Goal: Task Accomplishment & Management: Manage account settings

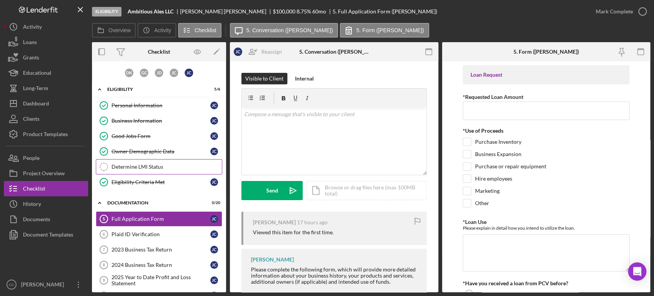
click at [158, 165] on div "Determine LMI Status" at bounding box center [167, 167] width 110 height 6
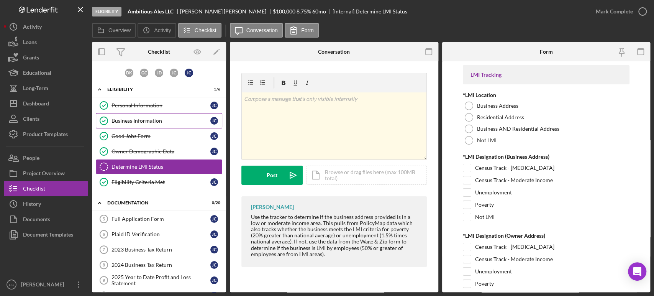
click at [139, 115] on link "Business Information Business Information [PERSON_NAME]" at bounding box center [159, 120] width 127 height 15
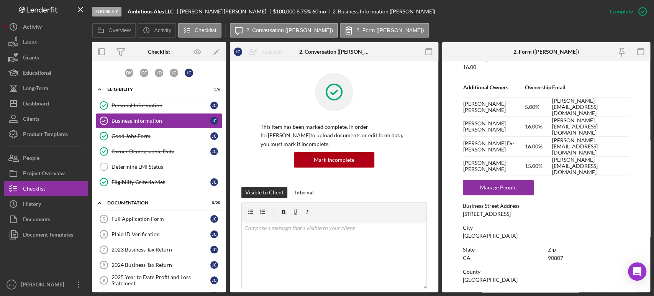
scroll to position [348, 0]
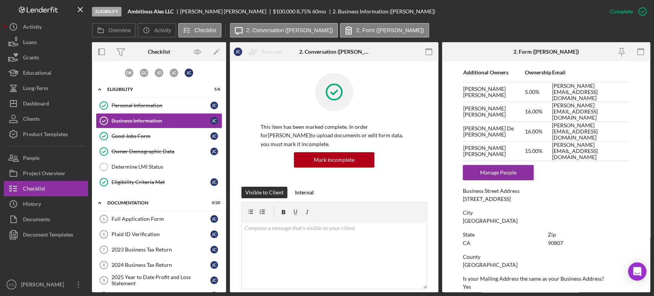
drag, startPoint x: 509, startPoint y: 196, endPoint x: 461, endPoint y: 199, distance: 48.4
click at [461, 199] on form "To edit this form you must mark this item incomplete Business Name Ambitious Al…" at bounding box center [546, 176] width 209 height 231
copy div "[STREET_ADDRESS]"
click at [144, 100] on link "Personal Information Personal Information [PERSON_NAME]" at bounding box center [159, 105] width 127 height 15
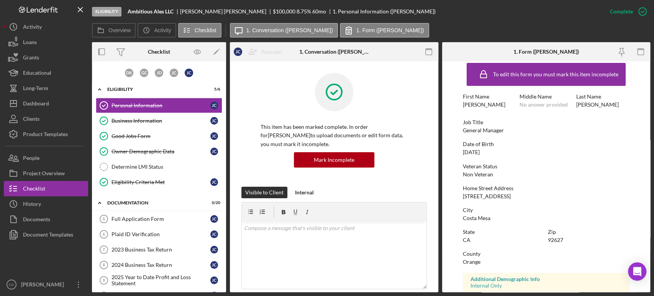
scroll to position [7, 0]
click at [519, 193] on div "Home Street Address [STREET_ADDRESS]" at bounding box center [546, 192] width 167 height 14
drag, startPoint x: 519, startPoint y: 193, endPoint x: 464, endPoint y: 194, distance: 54.8
click at [464, 194] on div "Home Street Address [STREET_ADDRESS]" at bounding box center [546, 192] width 167 height 14
copy div "[STREET_ADDRESS]"
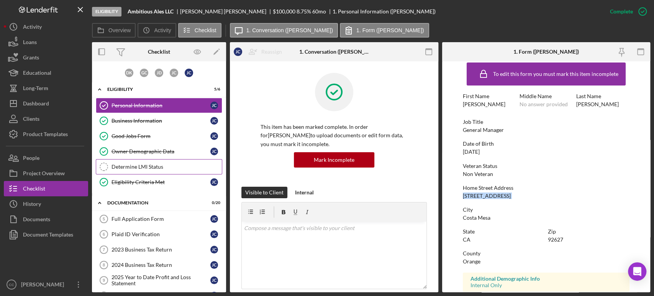
click at [132, 165] on div "Determine LMI Status" at bounding box center [167, 167] width 110 height 6
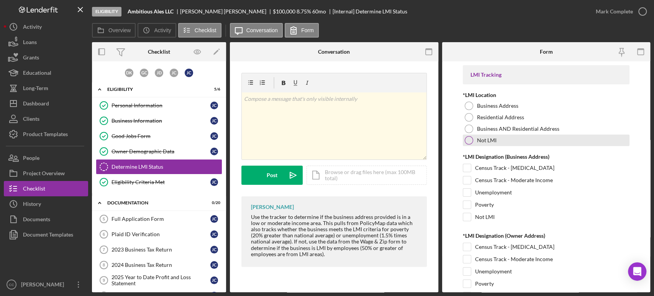
click at [470, 142] on div at bounding box center [469, 140] width 8 height 8
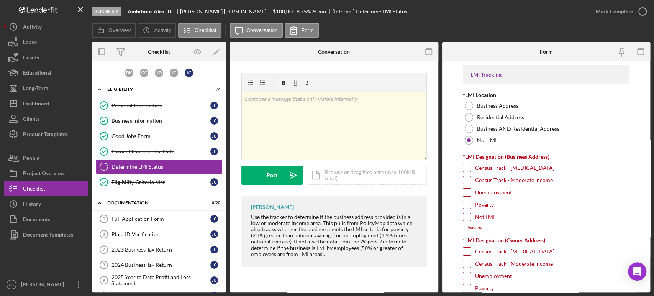
click at [466, 215] on input "Not LMI" at bounding box center [467, 217] width 8 height 8
checkbox input "true"
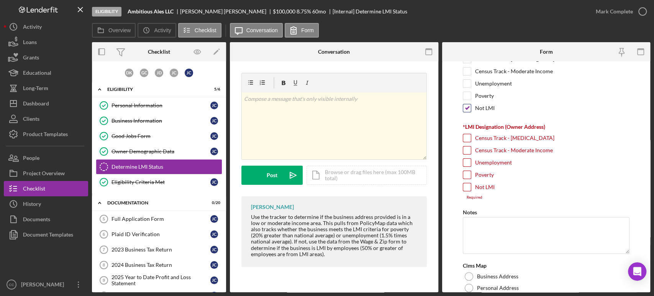
scroll to position [110, 0]
click at [468, 183] on input "Not LMI" at bounding box center [467, 186] width 8 height 8
checkbox input "true"
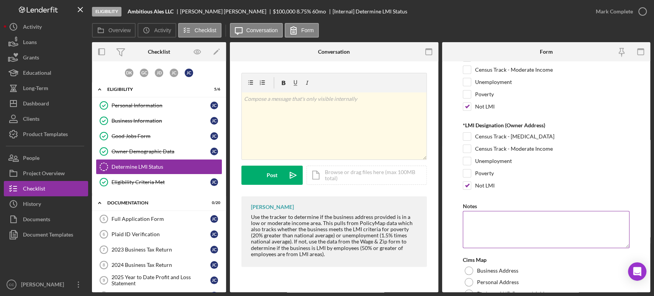
scroll to position [156, 0]
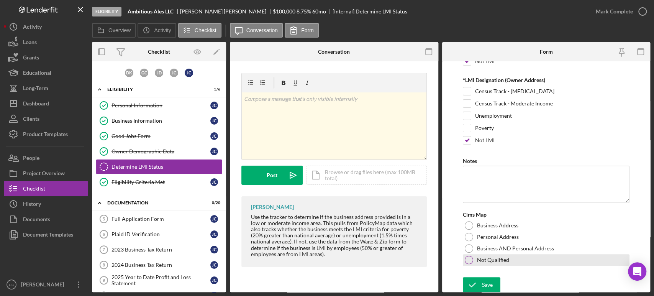
click at [468, 258] on div at bounding box center [469, 260] width 8 height 8
click at [468, 258] on div at bounding box center [469, 260] width 4 height 4
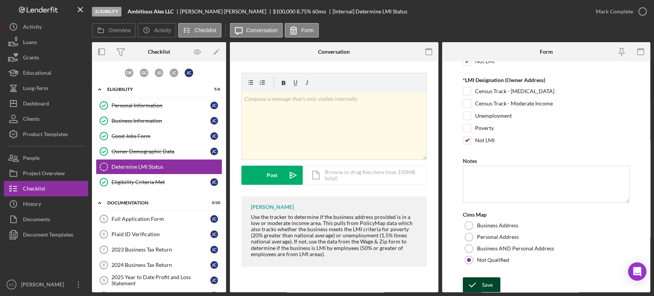
click at [481, 283] on icon "submit" at bounding box center [472, 284] width 19 height 19
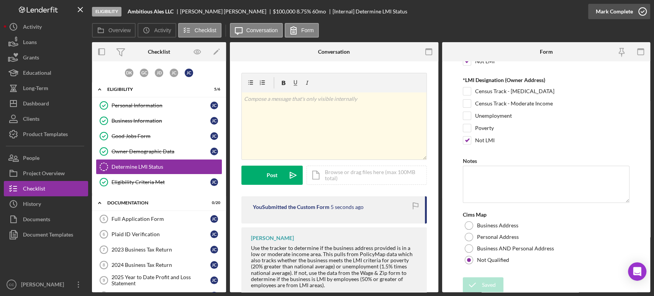
click at [640, 15] on circle "button" at bounding box center [643, 12] width 8 height 8
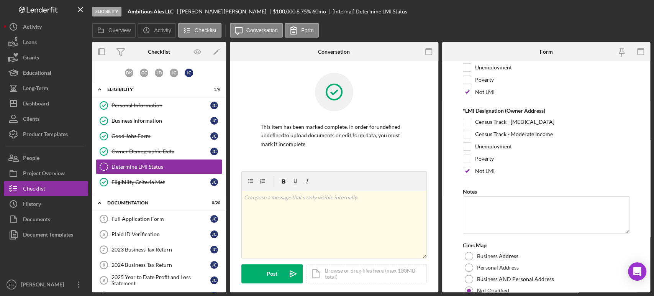
scroll to position [186, 0]
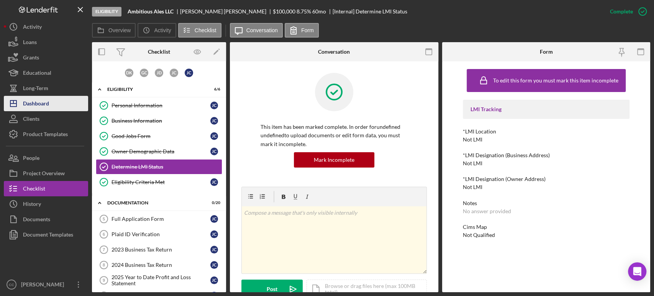
click at [36, 106] on div "Dashboard" at bounding box center [36, 104] width 26 height 17
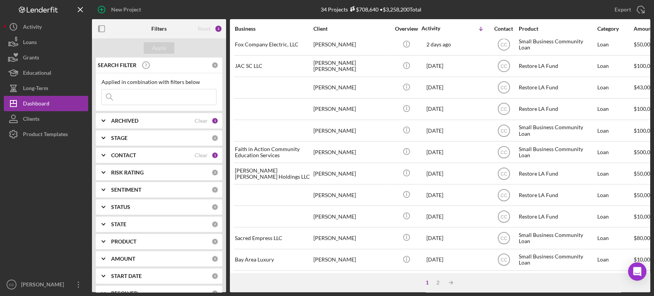
scroll to position [309, 0]
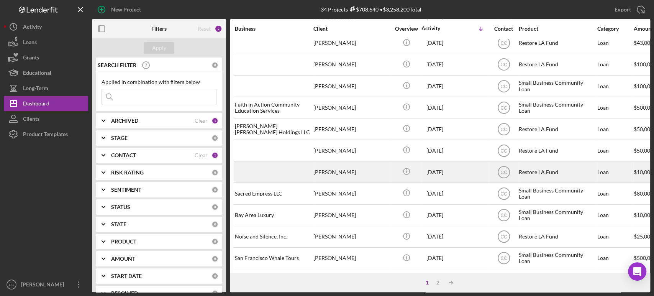
click at [353, 162] on div "[PERSON_NAME]" at bounding box center [352, 172] width 77 height 20
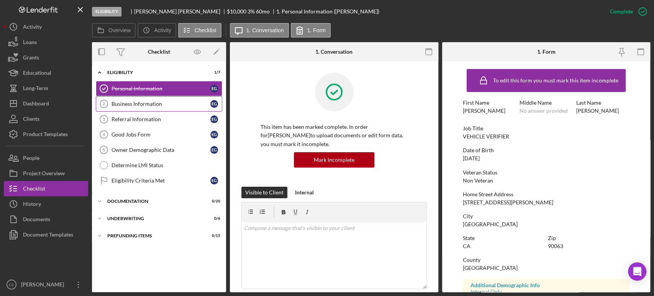
click at [158, 106] on div "Business Information" at bounding box center [161, 104] width 99 height 6
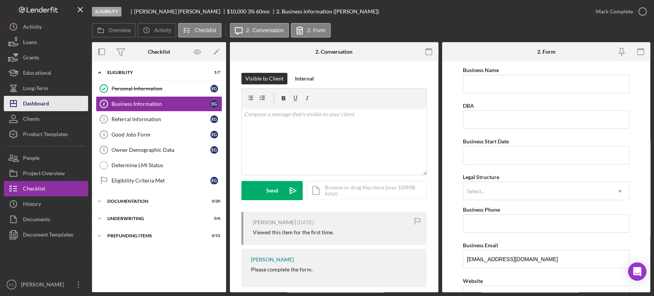
click at [32, 104] on div "Dashboard" at bounding box center [36, 104] width 26 height 17
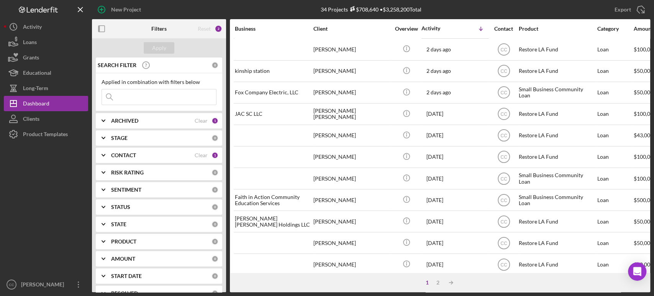
scroll to position [216, 0]
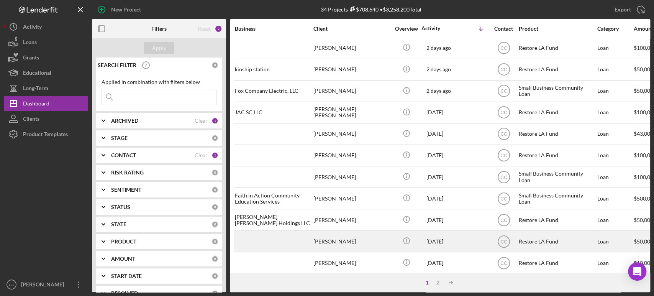
click at [353, 236] on div "[PERSON_NAME]" at bounding box center [352, 241] width 77 height 20
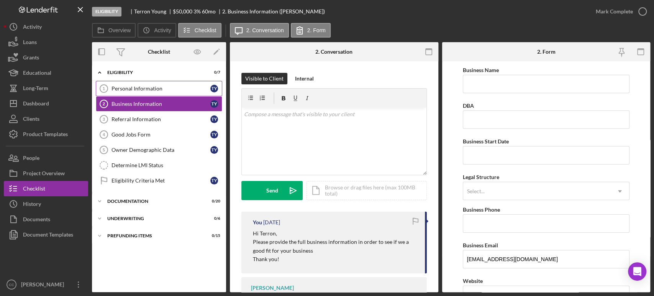
click at [140, 91] on div "Personal Information" at bounding box center [161, 88] width 99 height 6
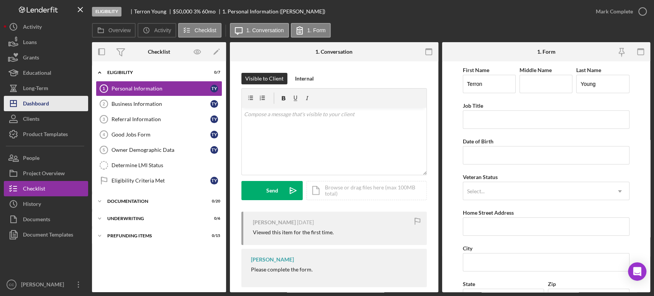
click at [39, 105] on div "Dashboard" at bounding box center [36, 104] width 26 height 17
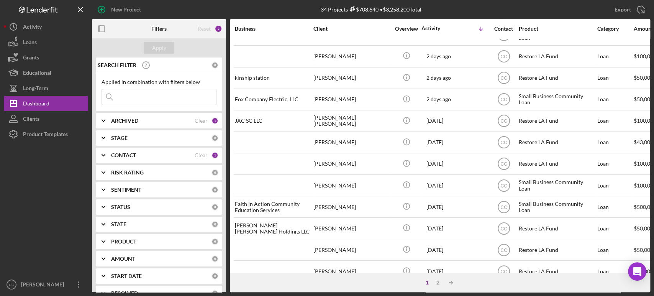
scroll to position [207, 0]
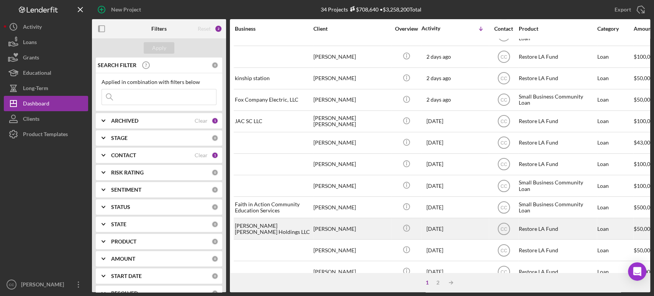
click at [350, 225] on div "[PERSON_NAME]" at bounding box center [352, 229] width 77 height 20
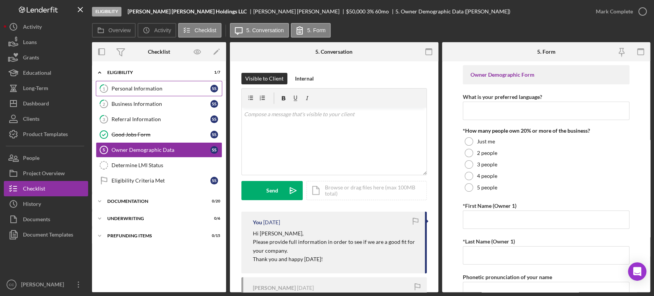
click at [146, 82] on link "1 Personal Information S S" at bounding box center [159, 88] width 127 height 15
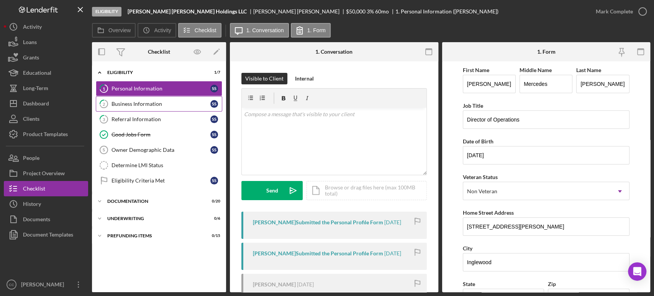
click at [138, 105] on div "Business Information" at bounding box center [161, 104] width 99 height 6
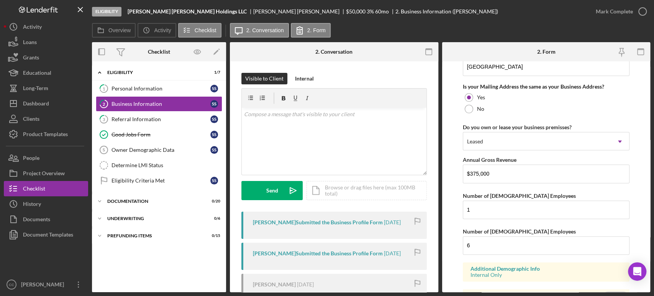
scroll to position [618, 0]
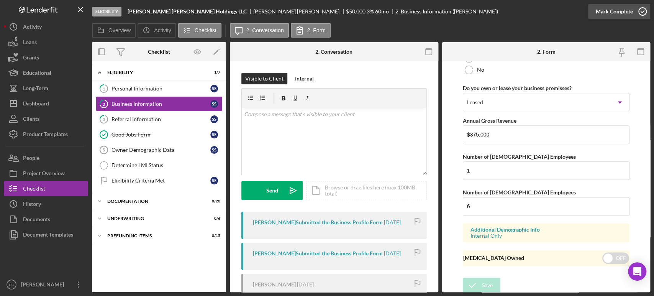
click at [645, 5] on icon "button" at bounding box center [642, 11] width 19 height 19
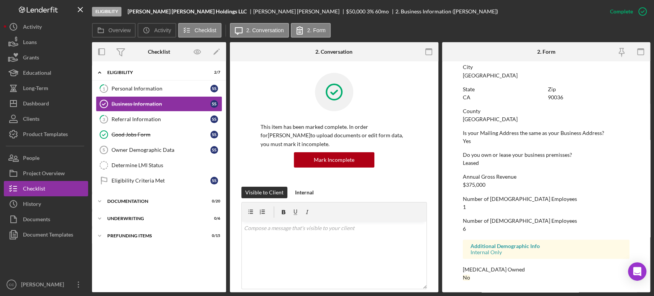
scroll to position [347, 0]
click at [157, 120] on div "Referral Information" at bounding box center [161, 119] width 99 height 6
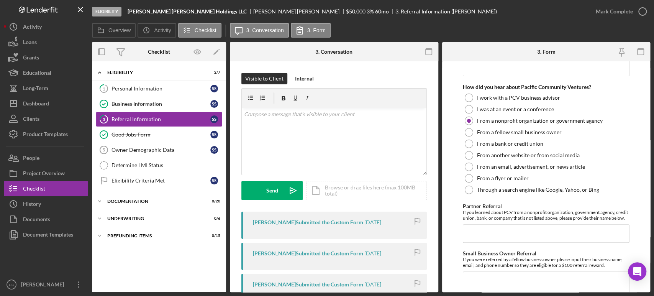
scroll to position [232, 0]
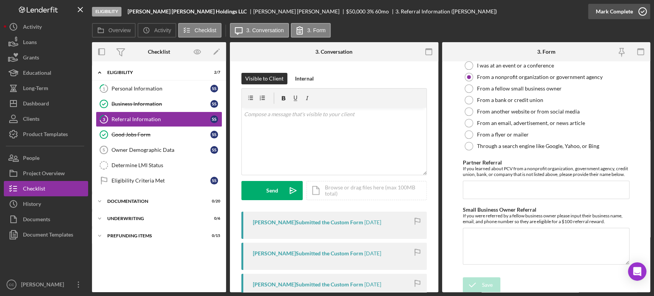
click at [647, 6] on icon "button" at bounding box center [642, 11] width 19 height 19
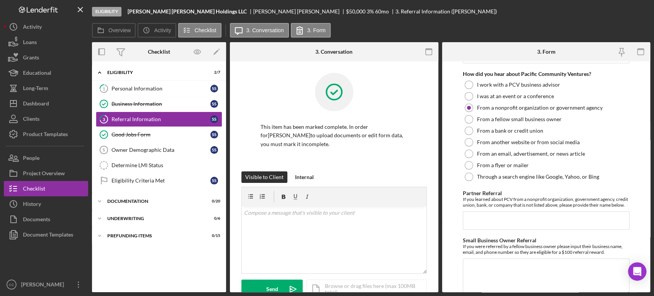
scroll to position [263, 0]
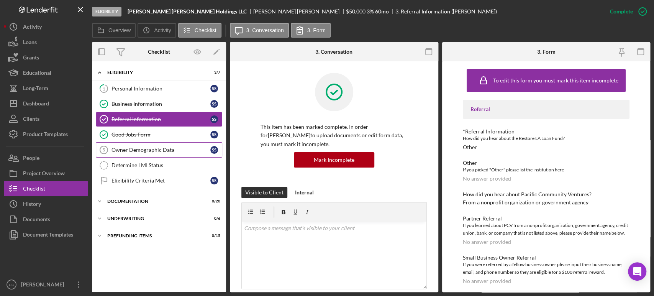
click at [149, 147] on div "Owner Demographic Data" at bounding box center [161, 150] width 99 height 6
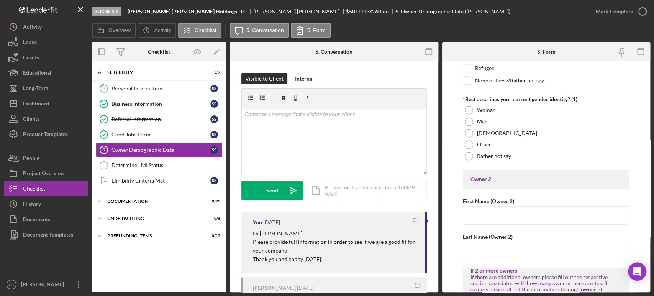
scroll to position [699, 0]
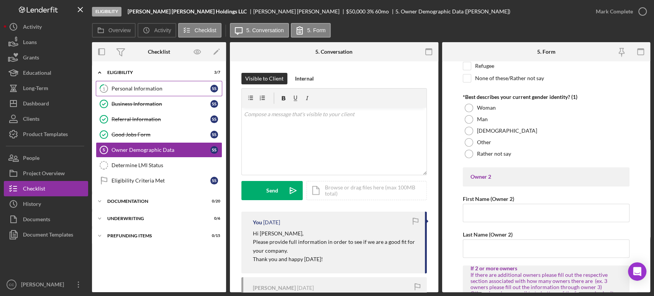
click at [142, 90] on div "Personal Information" at bounding box center [161, 88] width 99 height 6
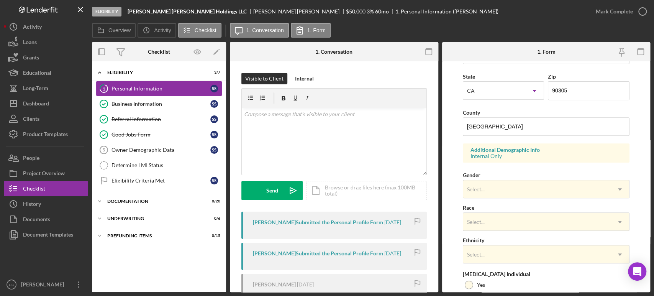
scroll to position [279, 0]
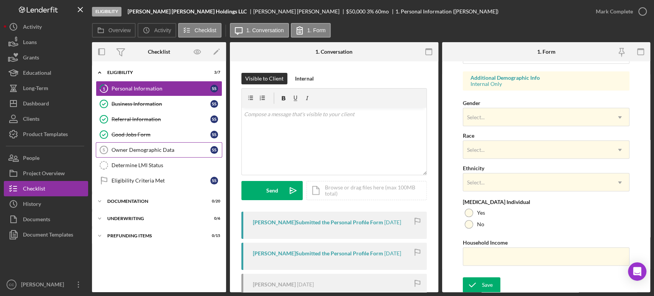
click at [145, 151] on div "Owner Demographic Data" at bounding box center [161, 150] width 99 height 6
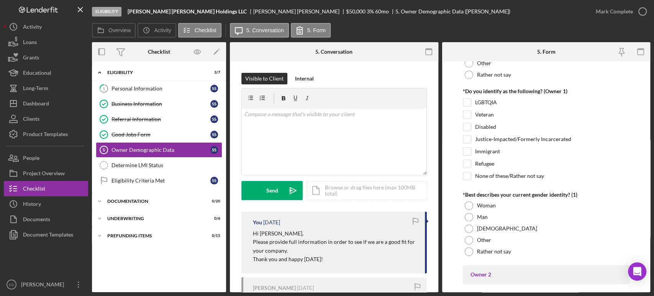
scroll to position [596, 0]
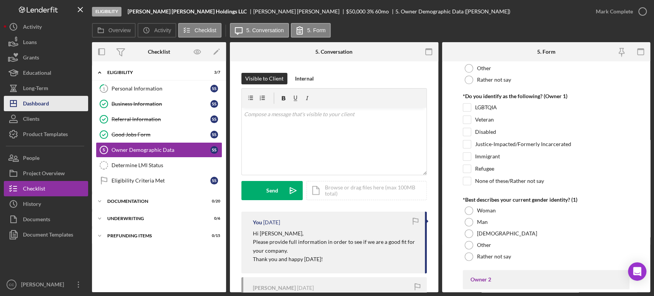
click at [34, 107] on div "Dashboard" at bounding box center [36, 104] width 26 height 17
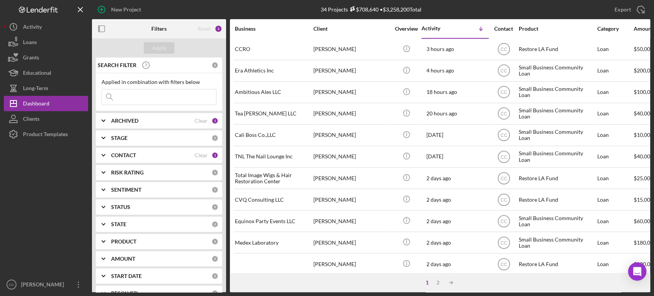
click at [466, 5] on div "Export Icon/Export" at bounding box center [557, 9] width 186 height 19
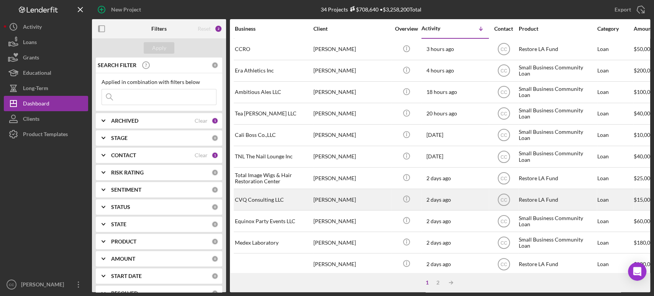
click at [371, 197] on div "[PERSON_NAME]" at bounding box center [352, 199] width 77 height 20
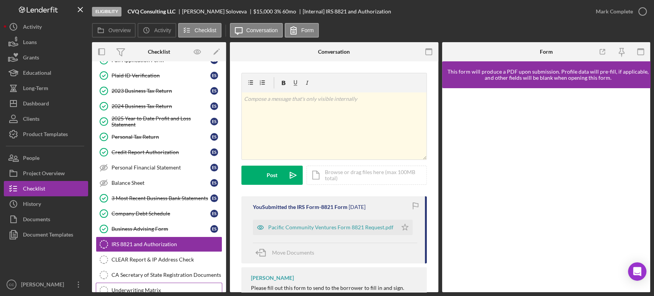
scroll to position [54, 0]
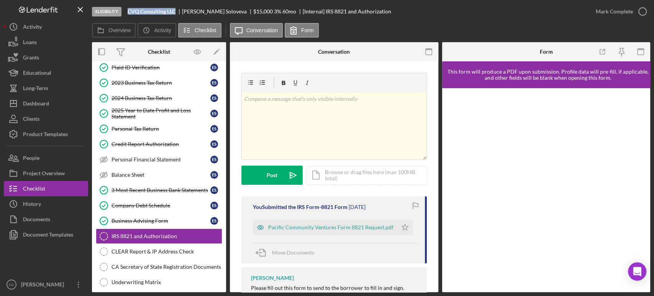
drag, startPoint x: 179, startPoint y: 11, endPoint x: 128, endPoint y: 11, distance: 50.6
click at [128, 11] on div "CVQ Consulting LLC" at bounding box center [155, 11] width 54 height 6
copy b "CVQ Consulting LLC"
click at [449, 152] on div at bounding box center [546, 190] width 209 height 204
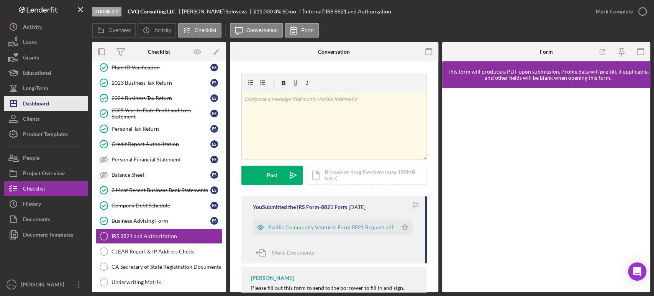
click at [27, 103] on div "Dashboard" at bounding box center [36, 104] width 26 height 17
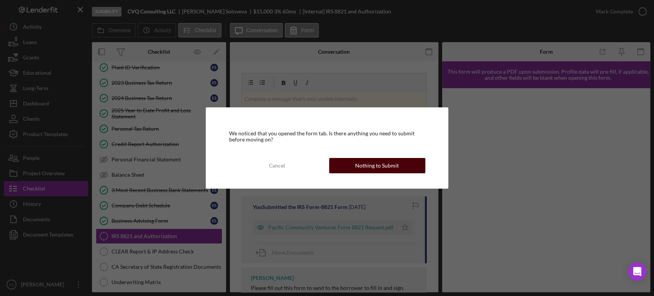
click at [380, 165] on div "Nothing to Submit" at bounding box center [377, 165] width 44 height 15
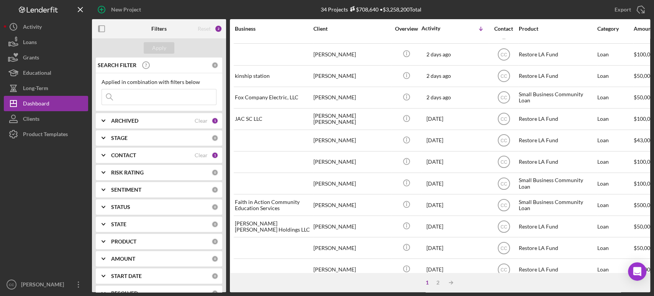
scroll to position [309, 0]
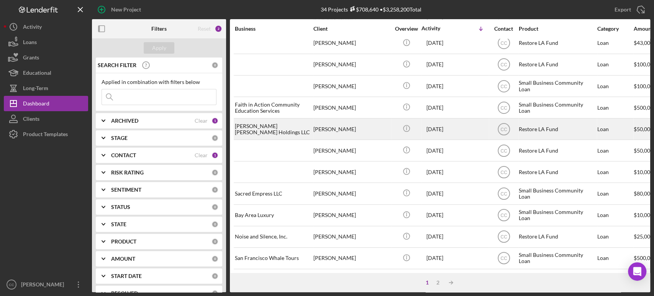
click at [362, 124] on div "[PERSON_NAME]" at bounding box center [352, 129] width 77 height 20
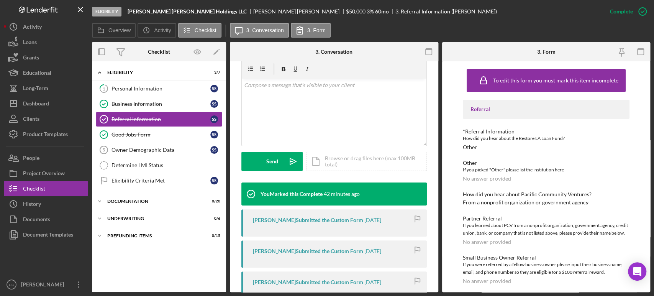
scroll to position [148, 0]
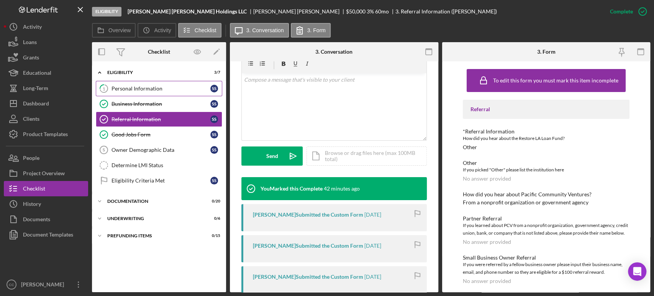
click at [152, 91] on div "Personal Information" at bounding box center [161, 88] width 99 height 6
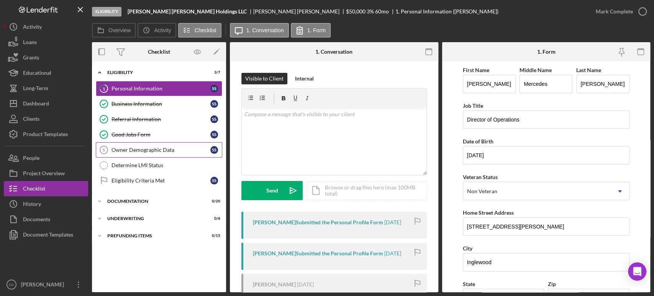
click at [147, 144] on link "Owner Demographic Data 5 Owner Demographic Data S S" at bounding box center [159, 149] width 127 height 15
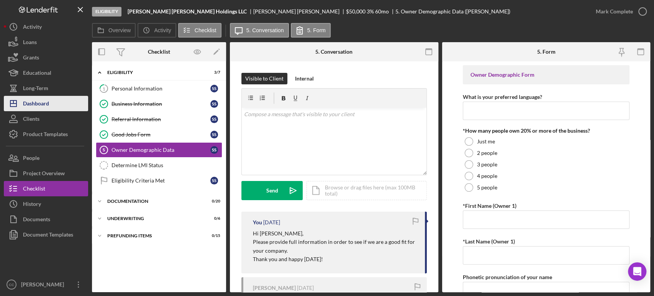
click at [44, 101] on div "Dashboard" at bounding box center [36, 104] width 26 height 17
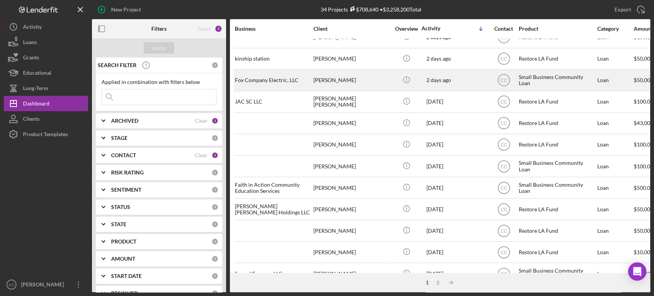
scroll to position [227, 0]
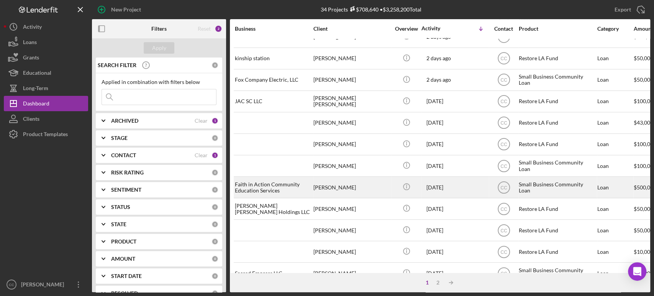
click at [339, 192] on div "[PERSON_NAME]" at bounding box center [352, 187] width 77 height 20
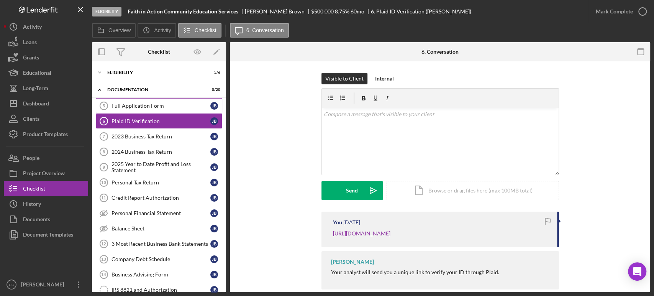
click at [145, 104] on div "Full Application Form" at bounding box center [161, 106] width 99 height 6
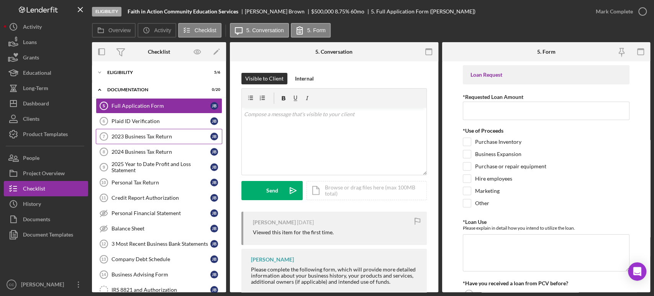
click at [137, 135] on div "2023 Business Tax Return" at bounding box center [161, 136] width 99 height 6
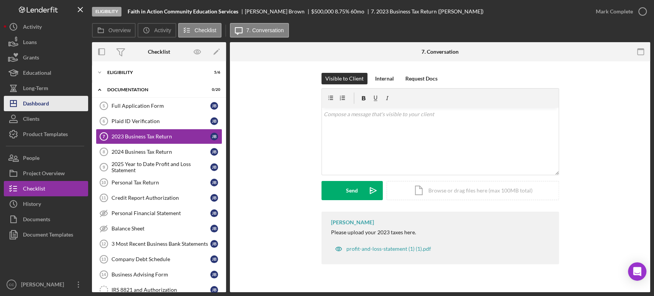
click at [39, 100] on div "Dashboard" at bounding box center [36, 104] width 26 height 17
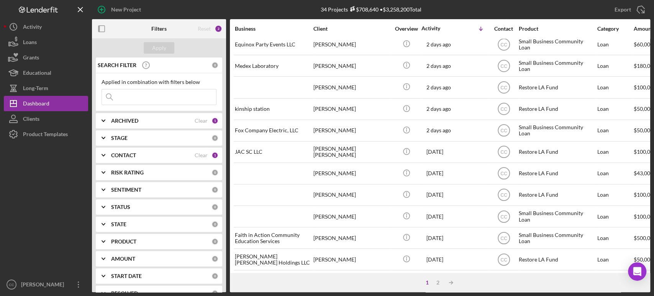
scroll to position [176, 0]
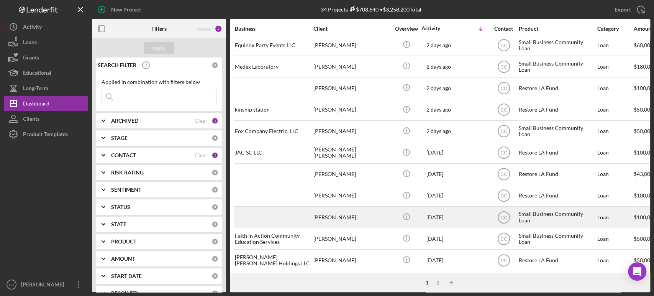
click at [333, 213] on div "[PERSON_NAME]" at bounding box center [352, 217] width 77 height 20
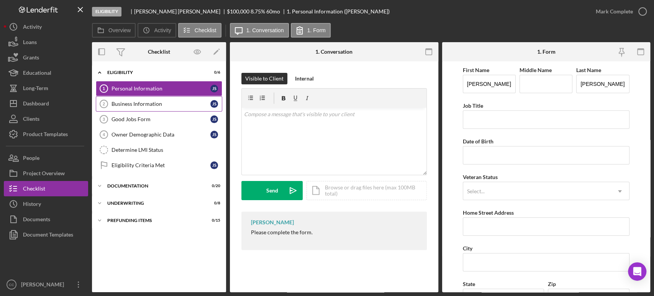
click at [136, 99] on link "Business Information 2 Business Information J S" at bounding box center [159, 103] width 127 height 15
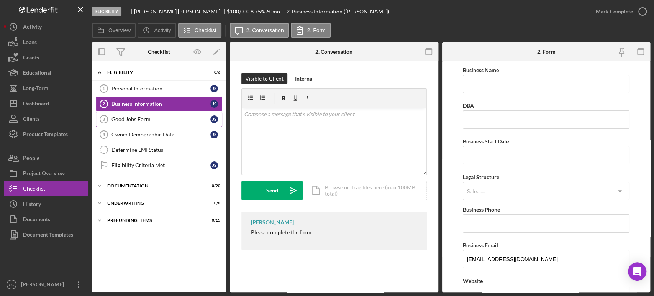
click at [138, 118] on div "Good Jobs Form" at bounding box center [161, 119] width 99 height 6
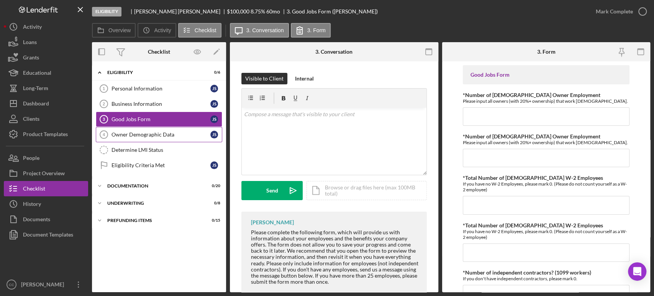
click at [138, 134] on div "Owner Demographic Data" at bounding box center [161, 134] width 99 height 6
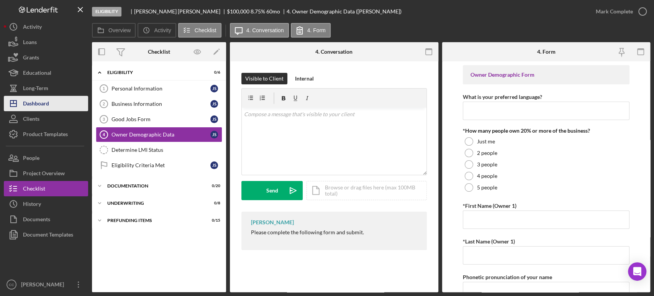
click at [35, 102] on div "Dashboard" at bounding box center [36, 104] width 26 height 17
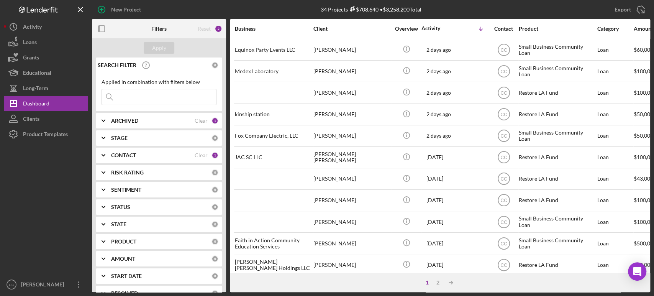
scroll to position [172, 0]
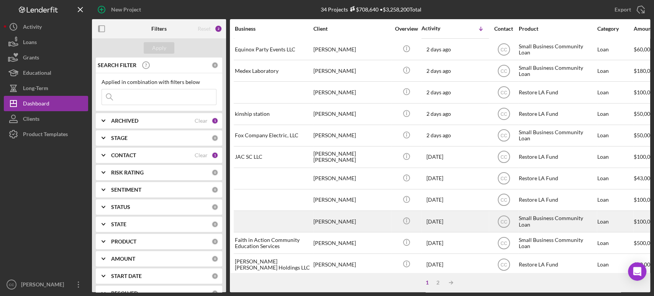
click at [334, 211] on div "[PERSON_NAME]" at bounding box center [352, 221] width 77 height 20
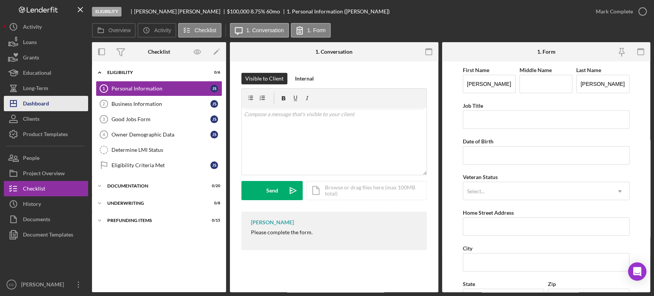
click at [41, 104] on div "Dashboard" at bounding box center [36, 104] width 26 height 17
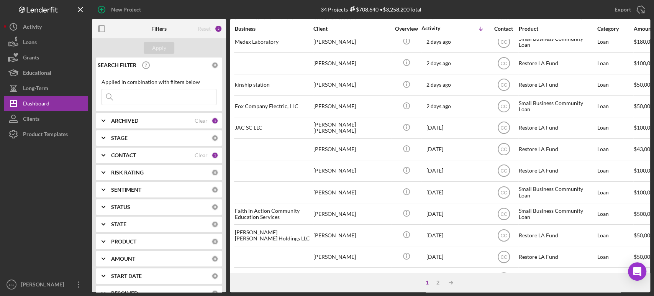
scroll to position [206, 0]
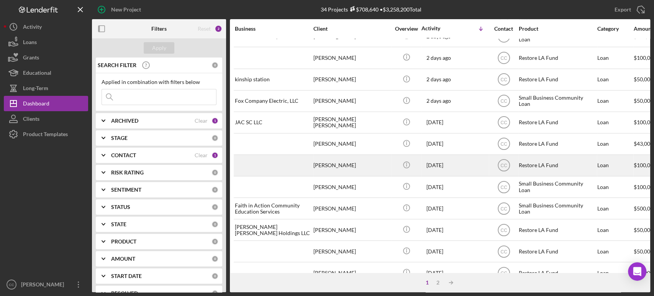
click at [353, 162] on div "[PERSON_NAME]" at bounding box center [352, 165] width 77 height 20
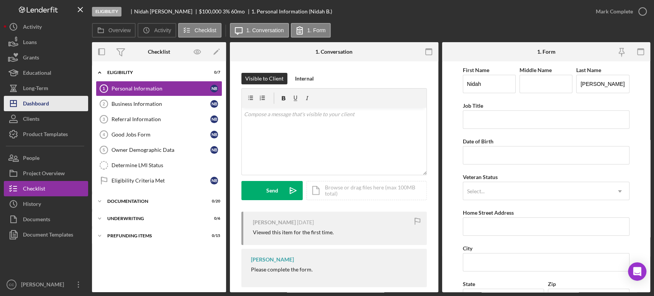
click at [35, 100] on div "Dashboard" at bounding box center [36, 104] width 26 height 17
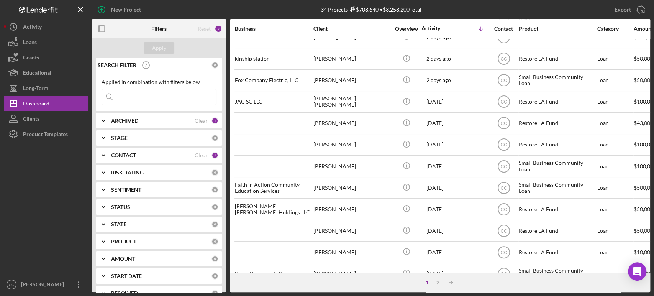
scroll to position [227, 0]
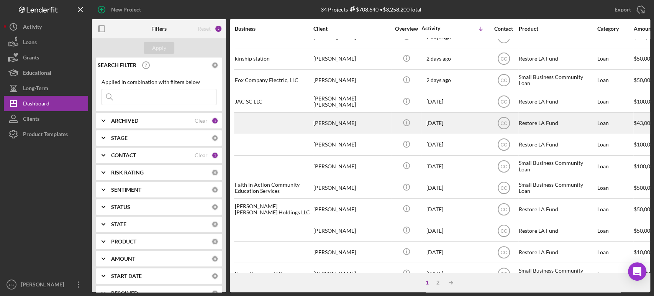
click at [360, 126] on div "[PERSON_NAME]" at bounding box center [352, 123] width 77 height 20
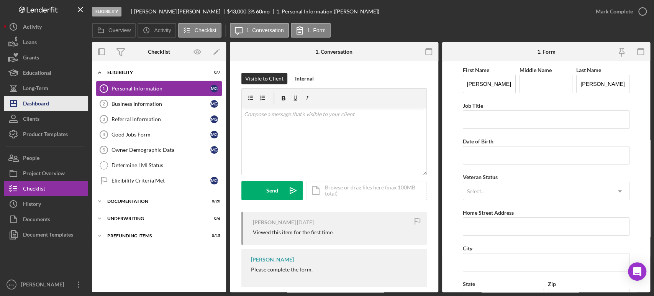
click at [30, 107] on div "Dashboard" at bounding box center [36, 104] width 26 height 17
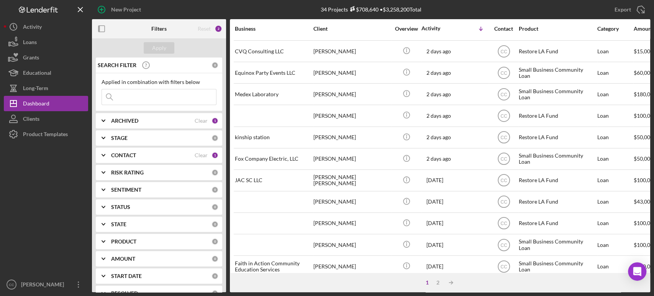
scroll to position [141, 0]
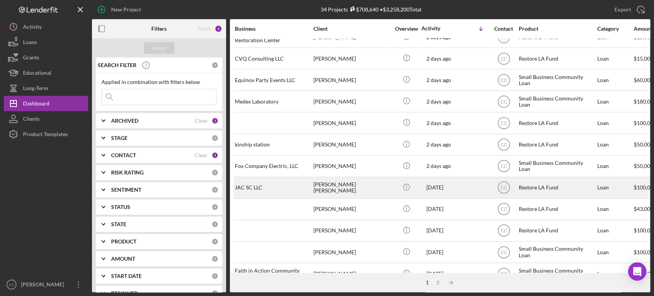
click at [355, 188] on div "[PERSON_NAME] [PERSON_NAME]" at bounding box center [352, 188] width 77 height 20
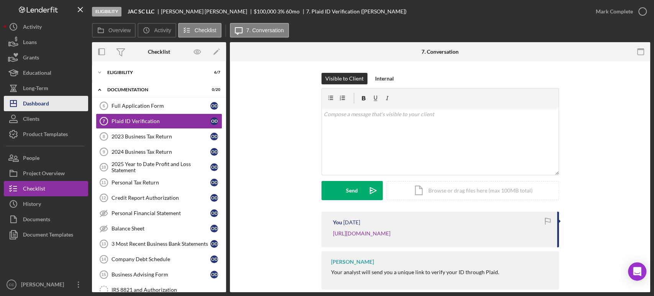
click at [38, 101] on div "Dashboard" at bounding box center [36, 104] width 26 height 17
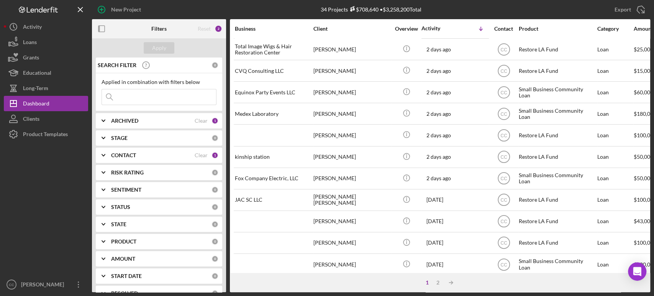
scroll to position [129, 0]
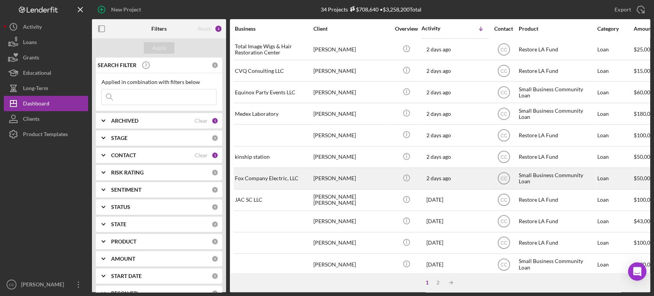
click at [375, 177] on div "[PERSON_NAME]" at bounding box center [352, 178] width 77 height 20
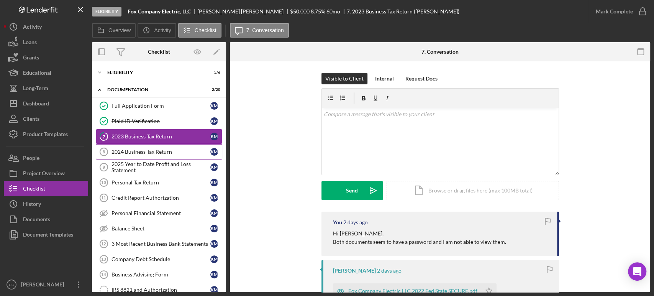
click at [138, 151] on div "2024 Business Tax Return" at bounding box center [161, 152] width 99 height 6
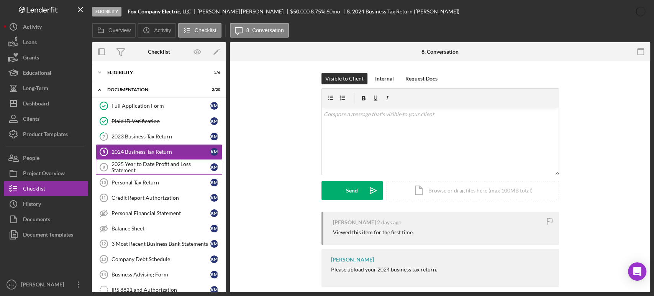
click at [138, 165] on div "2025 Year to Date Profit and Loss Statement" at bounding box center [161, 167] width 99 height 12
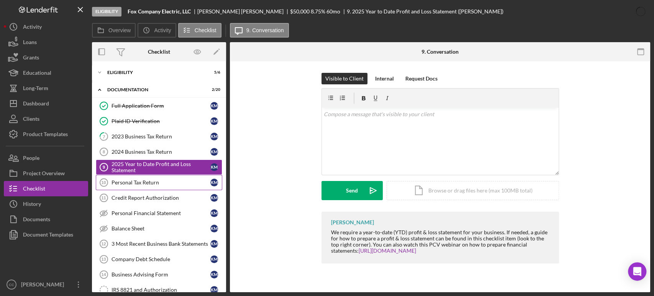
click at [139, 187] on link "Personal Tax Return 10 Personal Tax Return K M" at bounding box center [159, 182] width 127 height 15
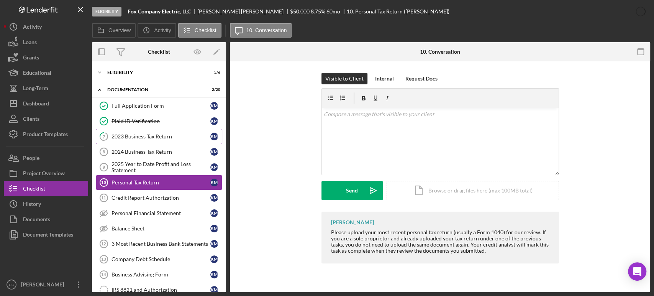
click at [132, 132] on link "7 2023 Business Tax Return K M" at bounding box center [159, 136] width 127 height 15
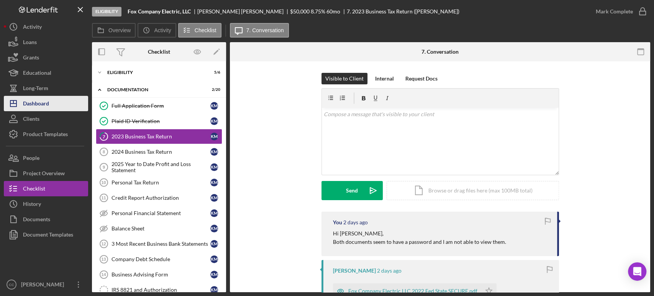
click at [28, 104] on div "Dashboard" at bounding box center [36, 104] width 26 height 17
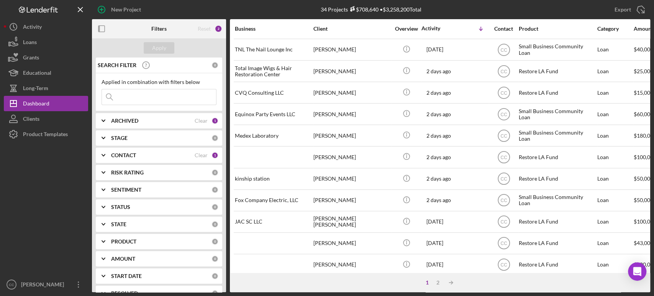
scroll to position [107, 0]
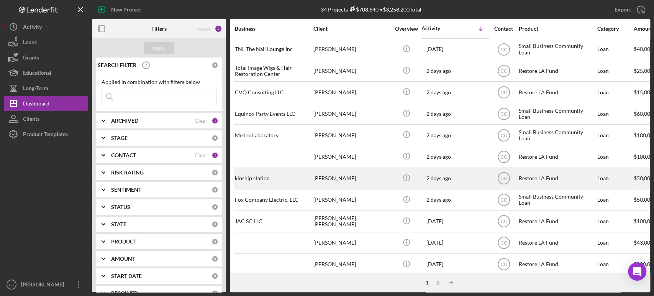
click at [374, 172] on div "[PERSON_NAME]" at bounding box center [352, 178] width 77 height 20
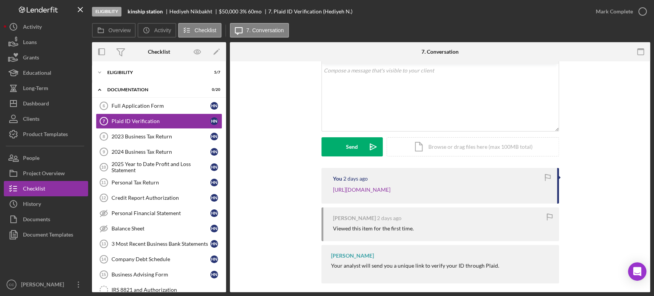
scroll to position [58, 0]
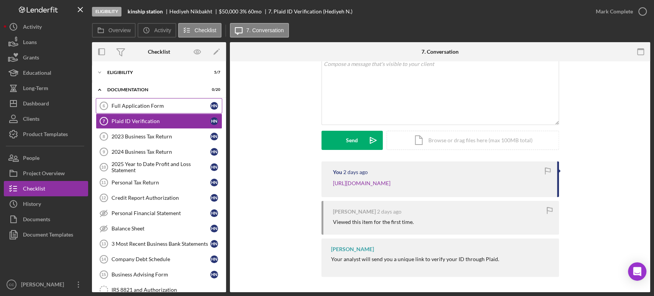
click at [150, 107] on div "Full Application Form" at bounding box center [161, 106] width 99 height 6
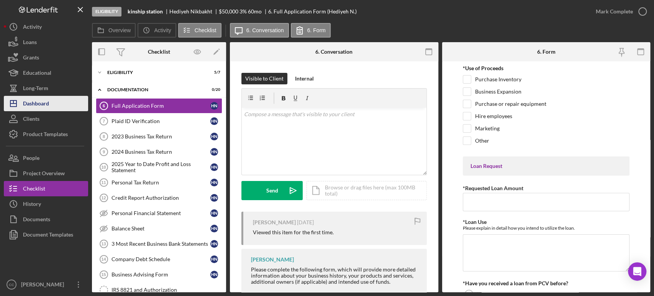
click at [39, 104] on div "Dashboard" at bounding box center [36, 104] width 26 height 17
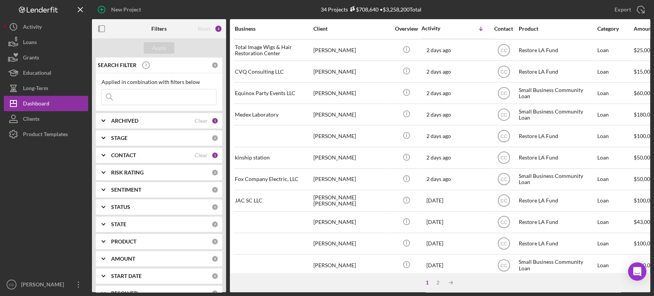
scroll to position [77, 0]
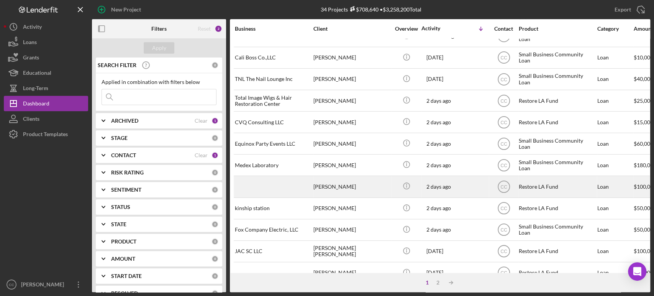
click at [369, 183] on div "[PERSON_NAME]" at bounding box center [352, 186] width 77 height 20
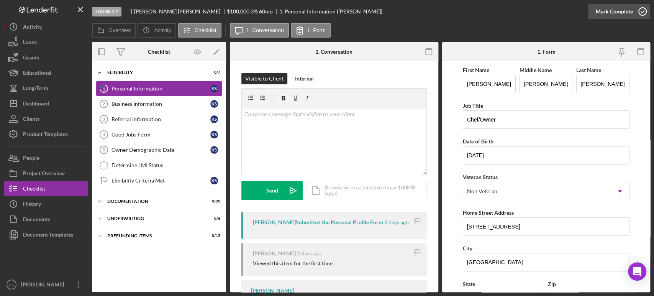
click at [629, 11] on div "Mark Complete" at bounding box center [614, 11] width 37 height 15
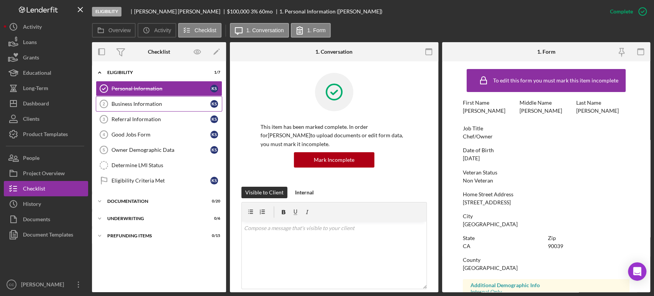
click at [148, 104] on div "Business Information" at bounding box center [161, 104] width 99 height 6
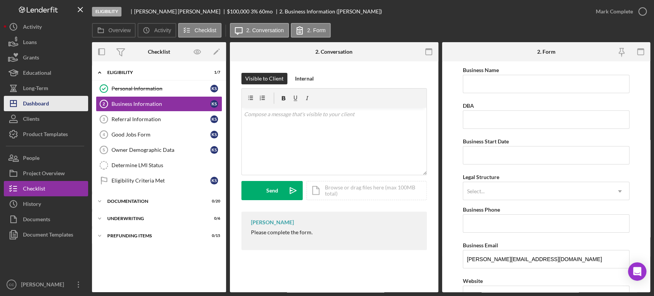
click at [35, 104] on div "Dashboard" at bounding box center [36, 104] width 26 height 17
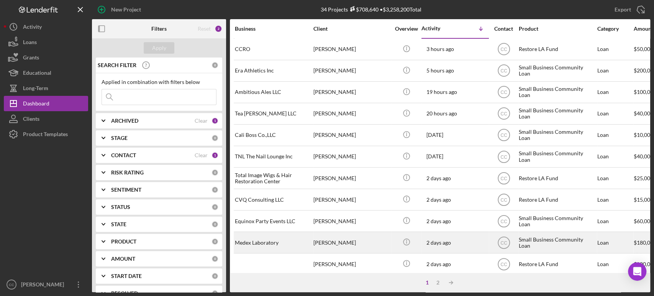
click at [385, 238] on div "[PERSON_NAME]" at bounding box center [352, 242] width 77 height 20
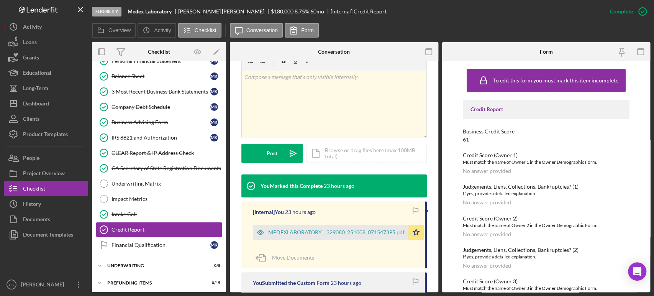
scroll to position [151, 0]
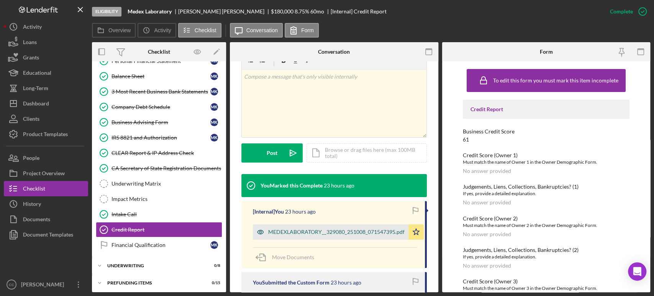
click at [313, 237] on div "MEDEXLABORATORY__329080_251008_071547395.pdf" at bounding box center [331, 231] width 156 height 15
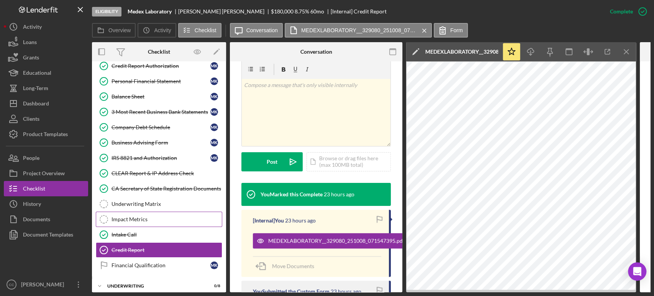
scroll to position [120, 0]
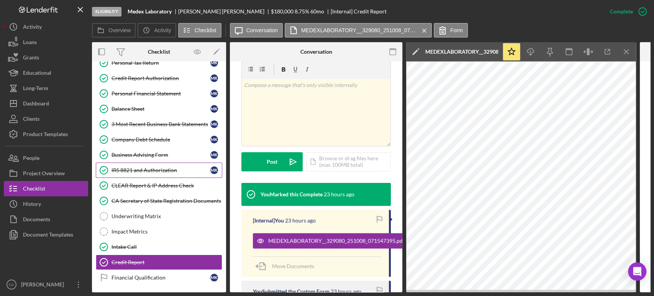
click at [159, 167] on div "IRS 8821 and Authorization" at bounding box center [161, 170] width 99 height 6
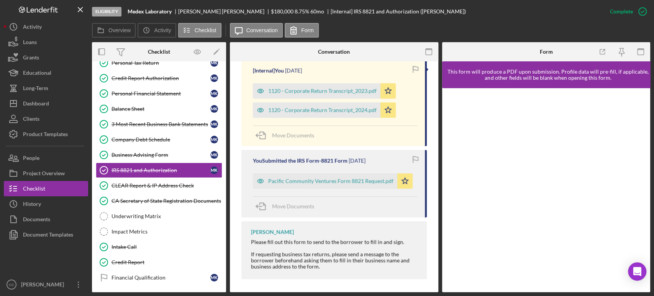
scroll to position [279, 0]
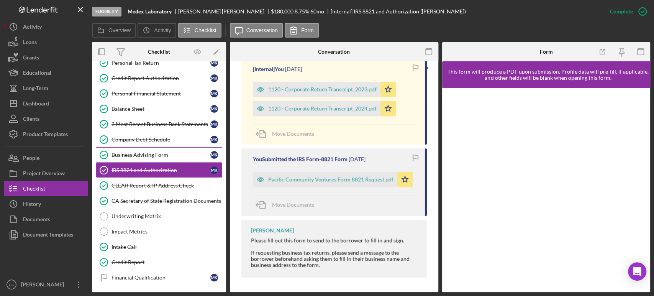
click at [142, 153] on div "Business Advising Form" at bounding box center [161, 155] width 99 height 6
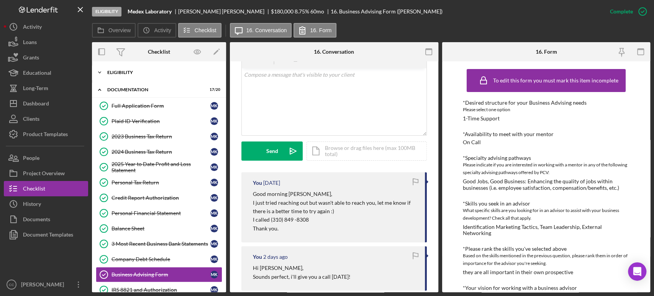
click at [111, 69] on div "Icon/Expander Eligibility 6 / 6" at bounding box center [159, 72] width 134 height 15
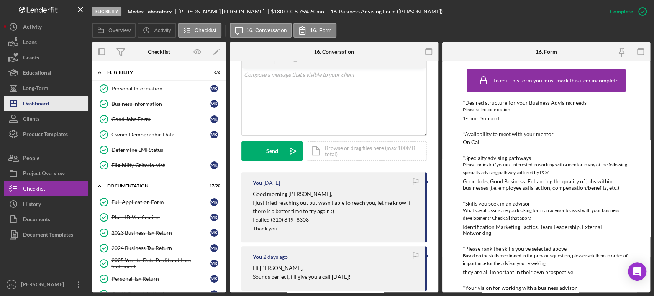
click at [39, 97] on div "Dashboard" at bounding box center [36, 104] width 26 height 17
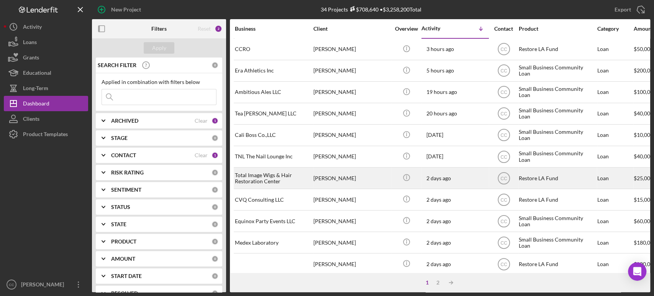
click at [365, 180] on div "[PERSON_NAME]" at bounding box center [352, 178] width 77 height 20
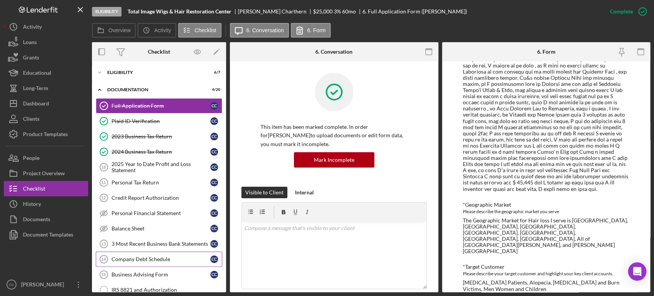
scroll to position [527, 0]
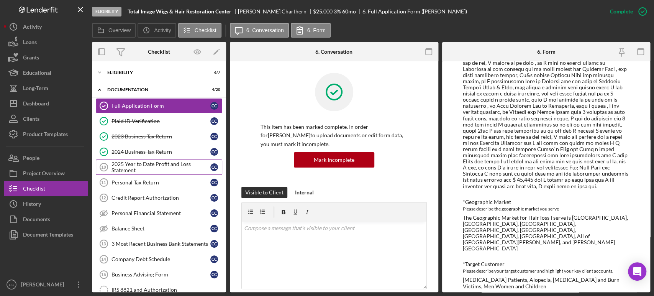
click at [133, 168] on div "2025 Year to Date Profit and Loss Statement" at bounding box center [161, 167] width 99 height 12
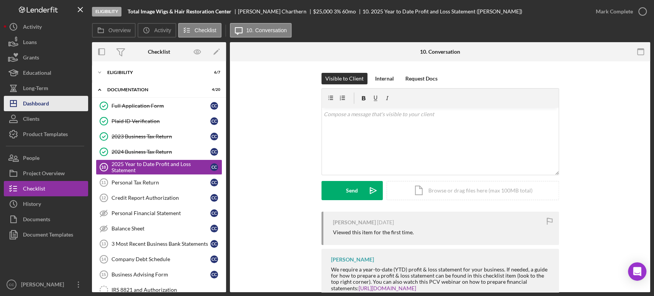
click at [37, 103] on div "Dashboard" at bounding box center [36, 104] width 26 height 17
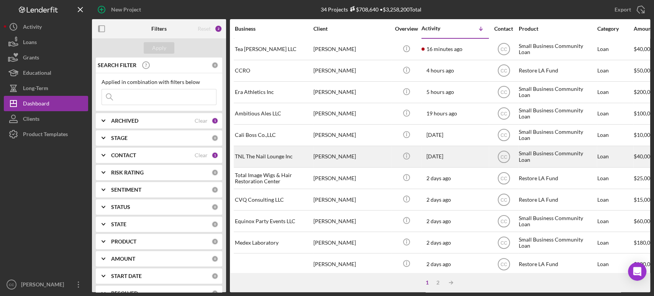
click at [358, 156] on div "[PERSON_NAME]" at bounding box center [352, 156] width 77 height 20
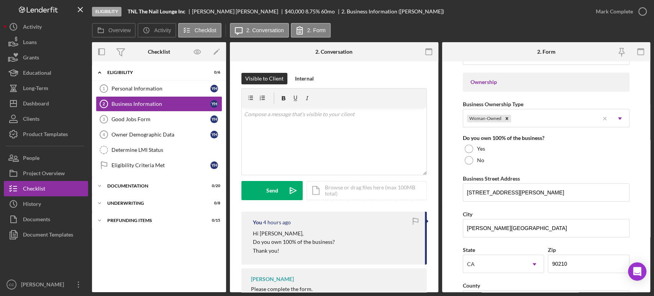
scroll to position [347, 0]
click at [148, 85] on div "Personal Information" at bounding box center [161, 88] width 99 height 6
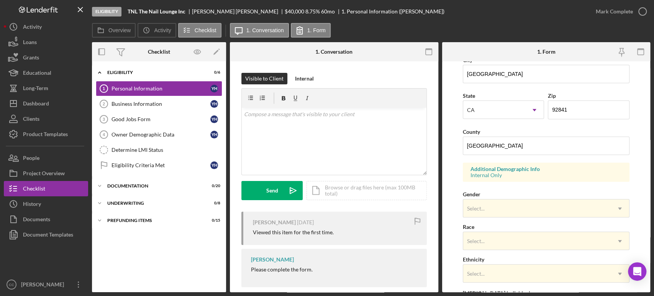
scroll to position [279, 0]
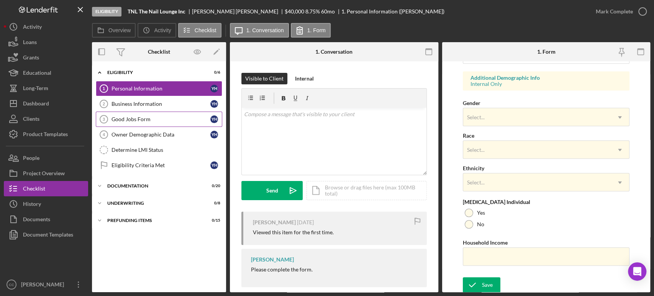
click at [143, 123] on link "Good Jobs Form 3 Good Jobs Form Y H" at bounding box center [159, 119] width 127 height 15
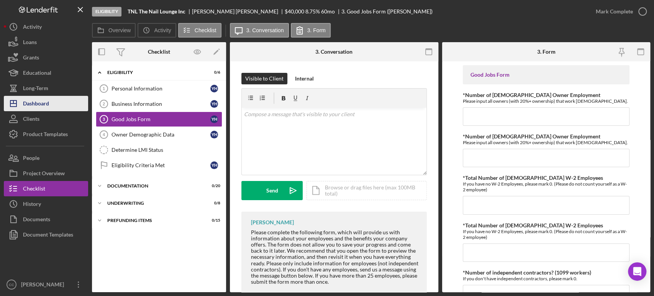
click at [33, 109] on div "Dashboard" at bounding box center [36, 104] width 26 height 17
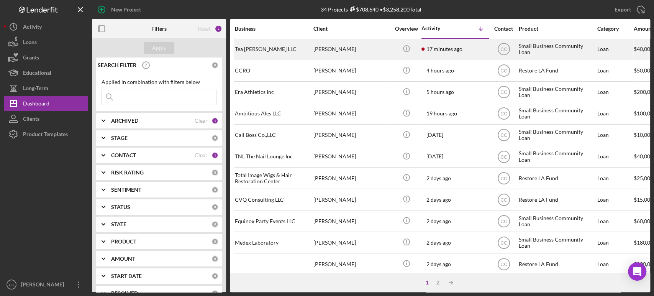
click at [368, 51] on div "[PERSON_NAME]" at bounding box center [352, 49] width 77 height 20
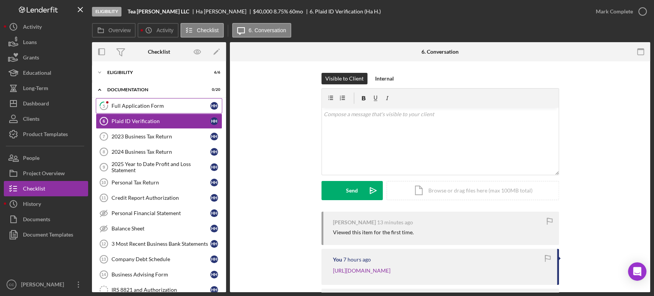
click at [138, 103] on div "Full Application Form" at bounding box center [161, 106] width 99 height 6
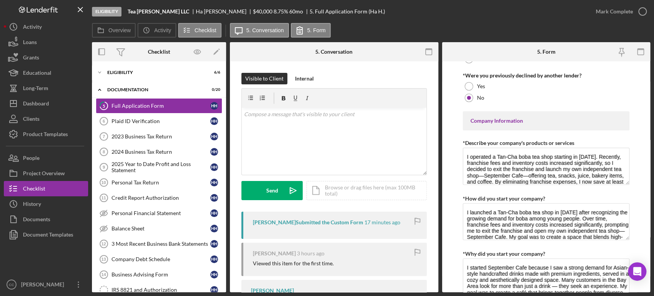
click at [629, 192] on form "Loan Request *Requested Loan Amount $40,000 *Use of Proceeds Purchase Inventory…" at bounding box center [546, 176] width 209 height 231
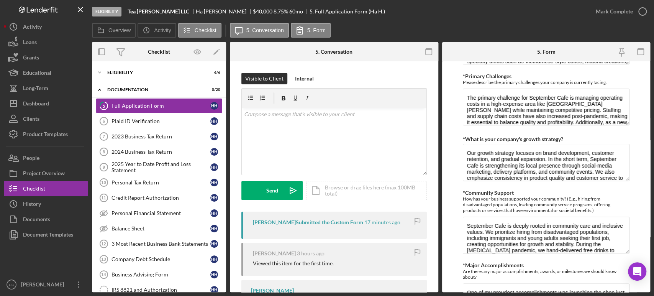
scroll to position [641, 0]
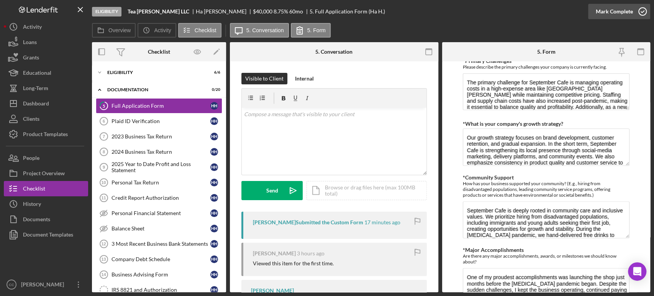
click at [635, 11] on icon "button" at bounding box center [642, 11] width 19 height 19
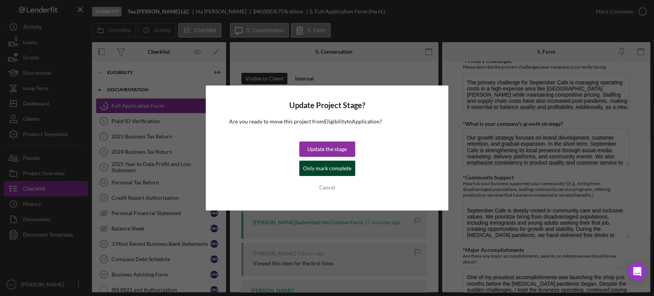
click at [315, 168] on div "Only mark complete" at bounding box center [327, 168] width 48 height 15
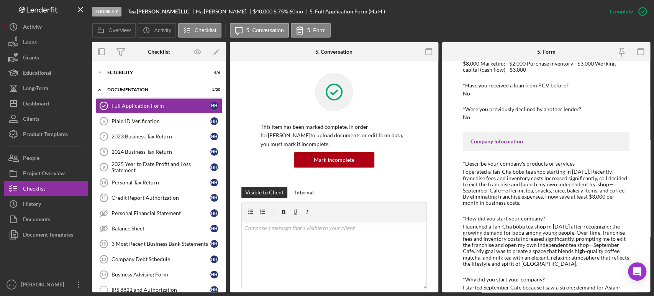
scroll to position [150, 0]
click at [157, 117] on link "Plaid ID Verification 6 Plaid ID Verification H H" at bounding box center [159, 120] width 127 height 15
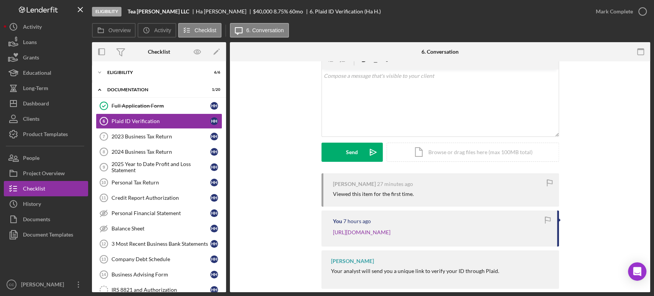
scroll to position [58, 0]
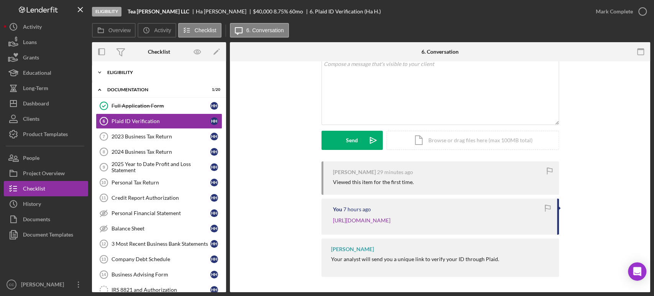
click at [119, 70] on div "Eligibility" at bounding box center [161, 72] width 109 height 5
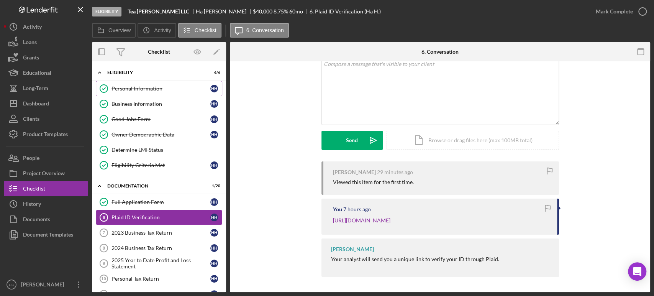
click at [136, 90] on div "Personal Information" at bounding box center [161, 88] width 99 height 6
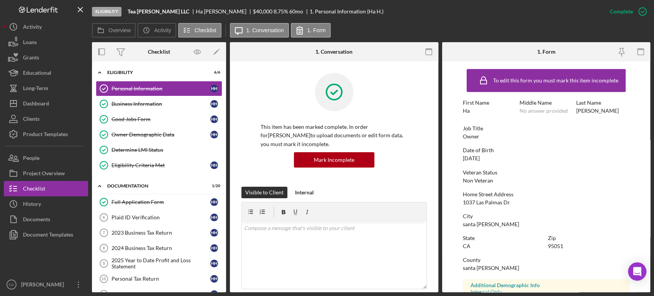
click at [598, 214] on div "City" at bounding box center [546, 216] width 167 height 6
click at [560, 141] on div "To edit this form you must mark this item incomplete First Name Ha Middle Name …" at bounding box center [546, 240] width 167 height 350
click at [578, 193] on div "Home Street Address" at bounding box center [546, 194] width 167 height 6
click at [143, 211] on link "Plaid ID Verification 6 Plaid ID Verification H H" at bounding box center [159, 217] width 127 height 15
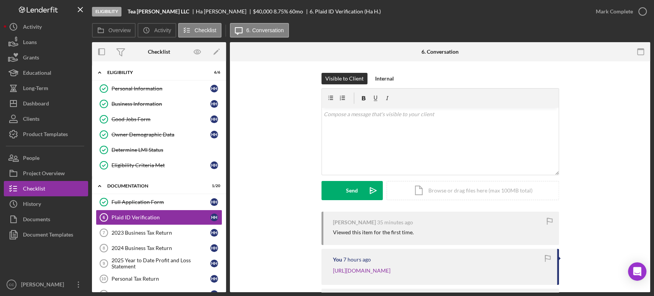
click at [604, 169] on div "Visible to Client Internal v Color teal Color pink Remove color Add row above A…" at bounding box center [441, 142] width 398 height 139
click at [615, 100] on div "Visible to Client Internal v Color teal Color pink Remove color Add row above A…" at bounding box center [441, 142] width 398 height 139
click at [289, 204] on div "Visible to Client Internal v Color teal Color pink Remove color Add row above A…" at bounding box center [441, 142] width 398 height 139
click at [244, 141] on div "Visible to Client Internal v Color teal Color pink Remove color Add row above A…" at bounding box center [441, 142] width 398 height 139
